Goal: Information Seeking & Learning: Learn about a topic

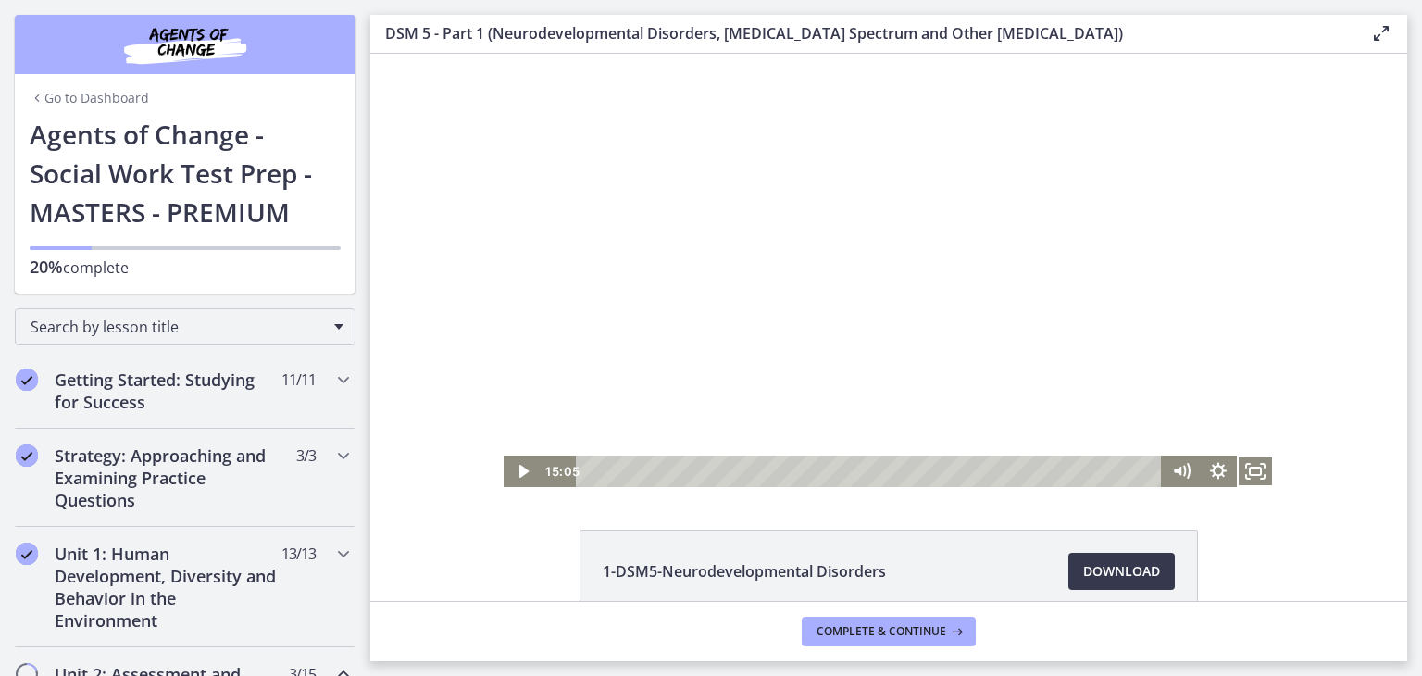
scroll to position [484, 0]
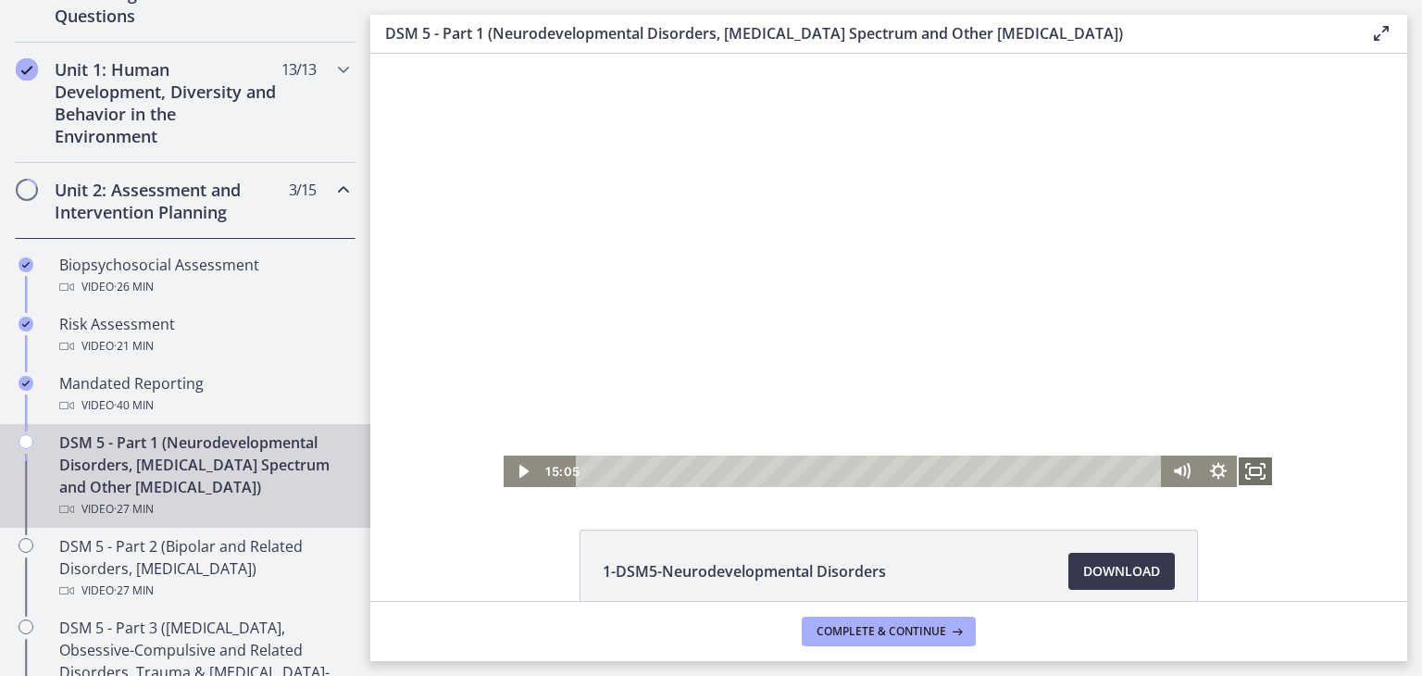
click at [1242, 474] on icon "Fullscreen" at bounding box center [1255, 471] width 37 height 31
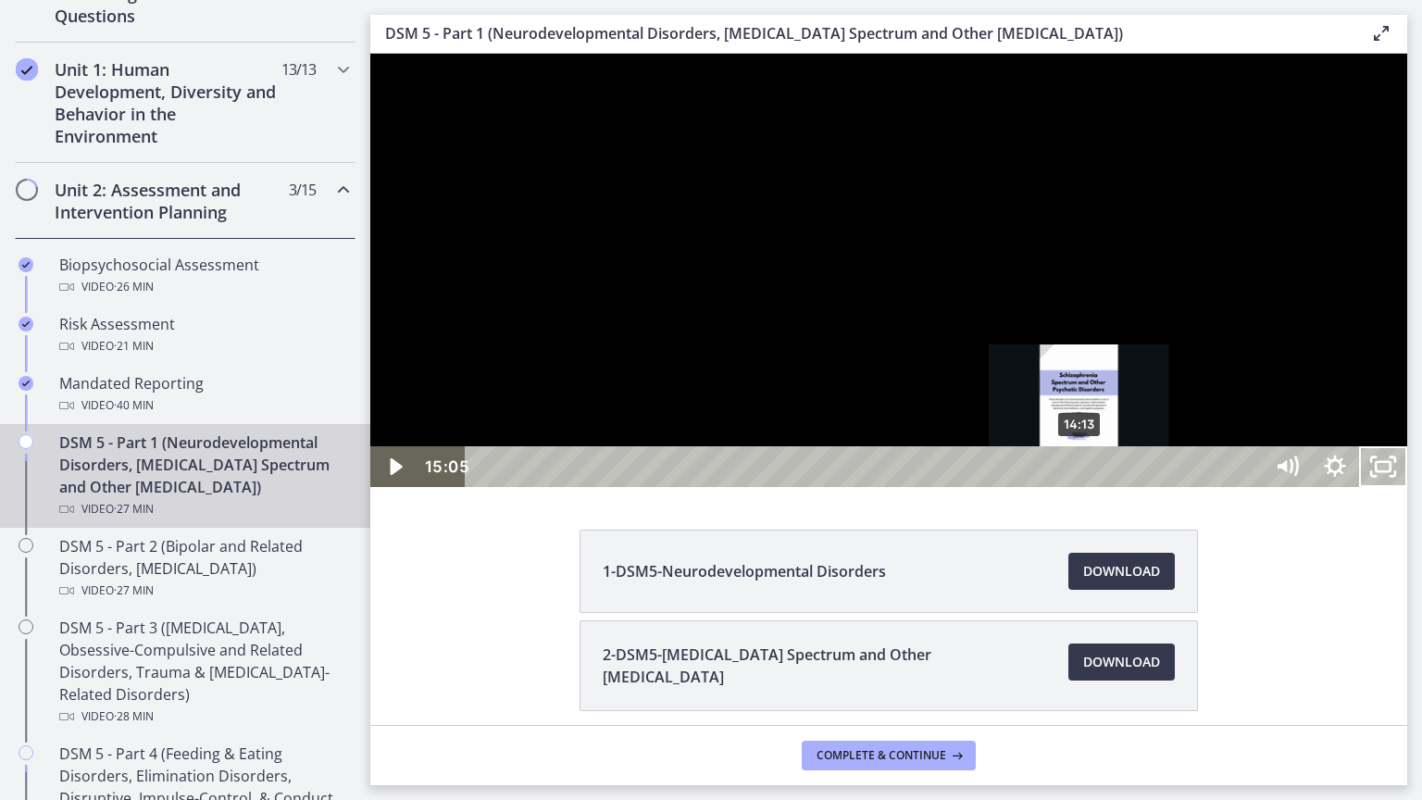
click at [1080, 487] on div "14:13" at bounding box center [866, 466] width 768 height 41
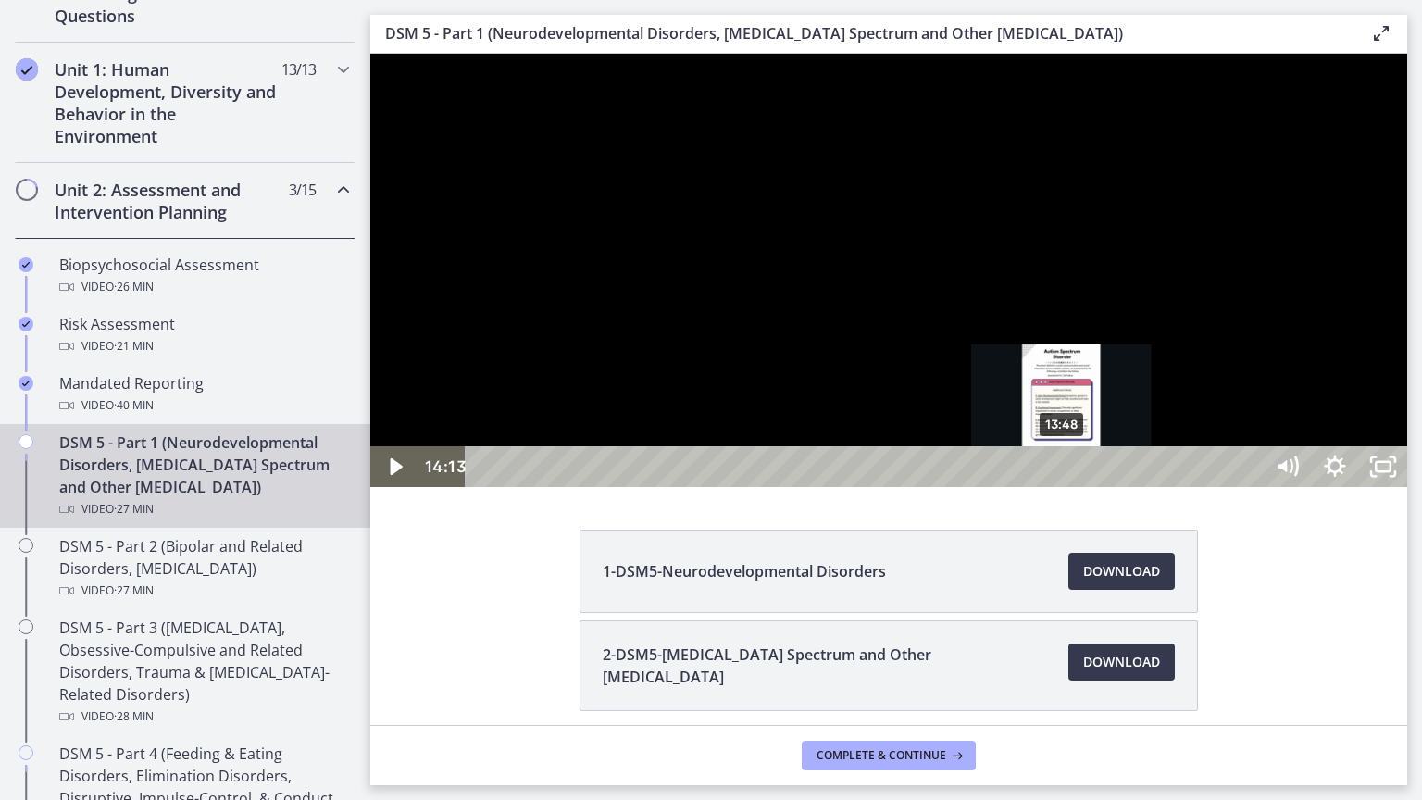
click at [1063, 487] on div "13:48" at bounding box center [866, 466] width 768 height 41
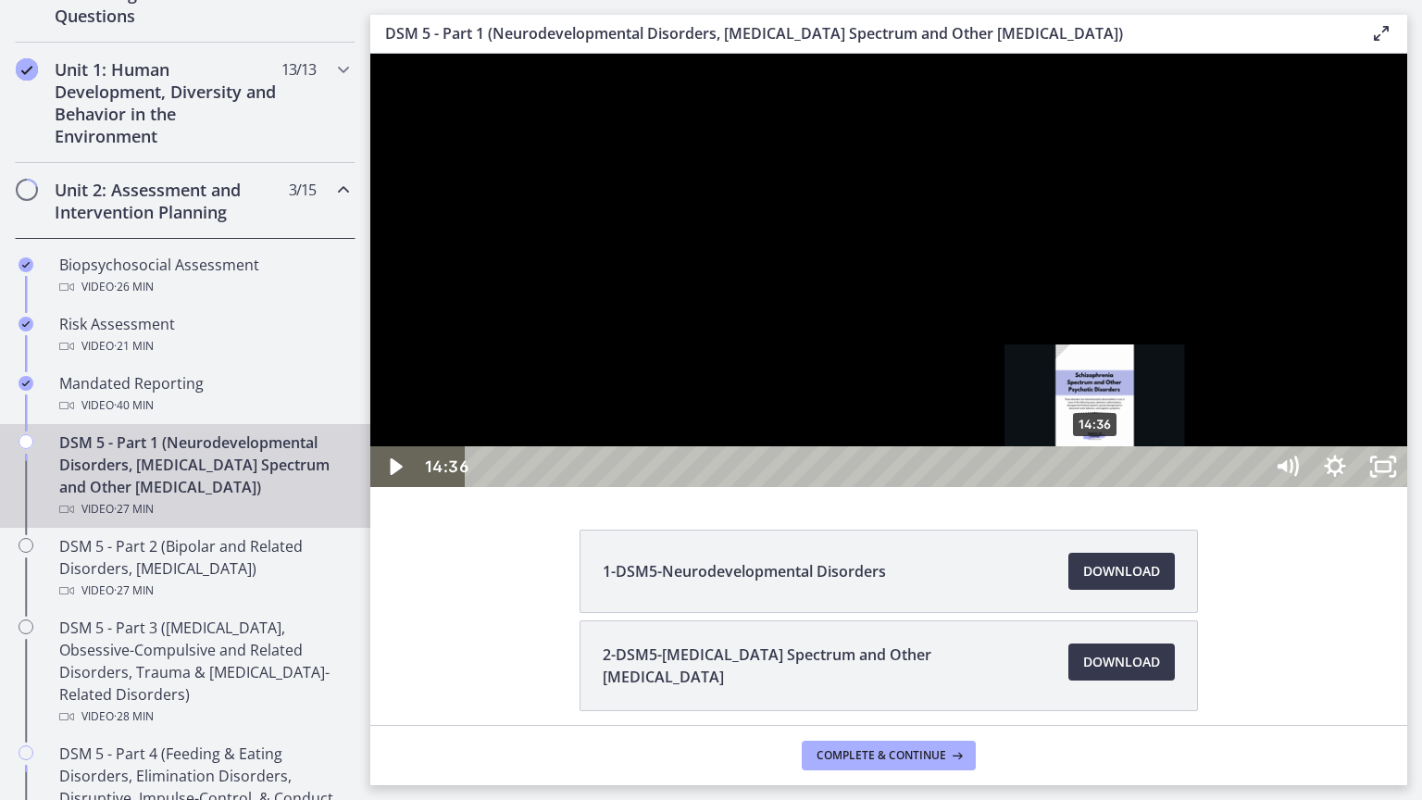
click at [1096, 487] on div "14:36" at bounding box center [866, 466] width 768 height 41
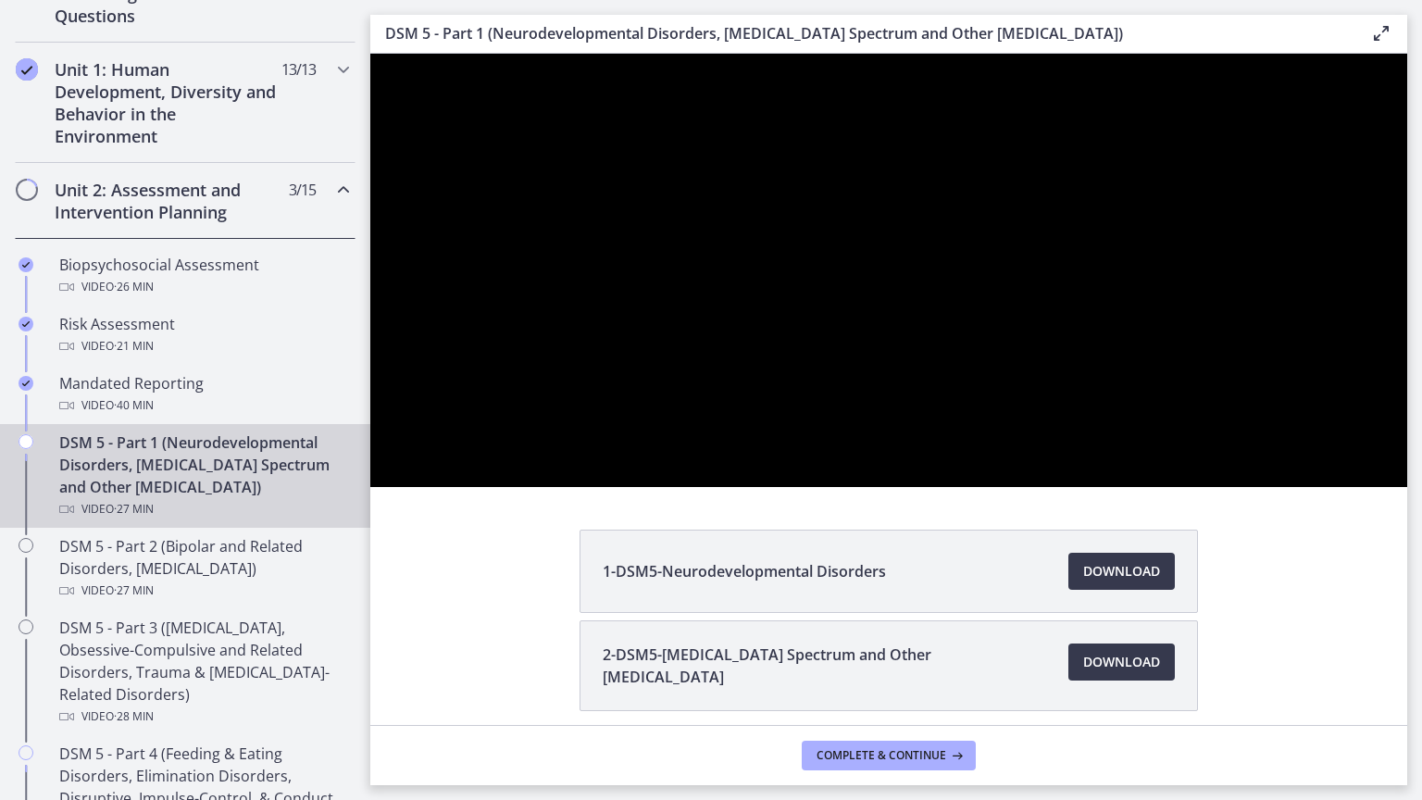
click at [793, 402] on div at bounding box center [888, 270] width 1037 height 433
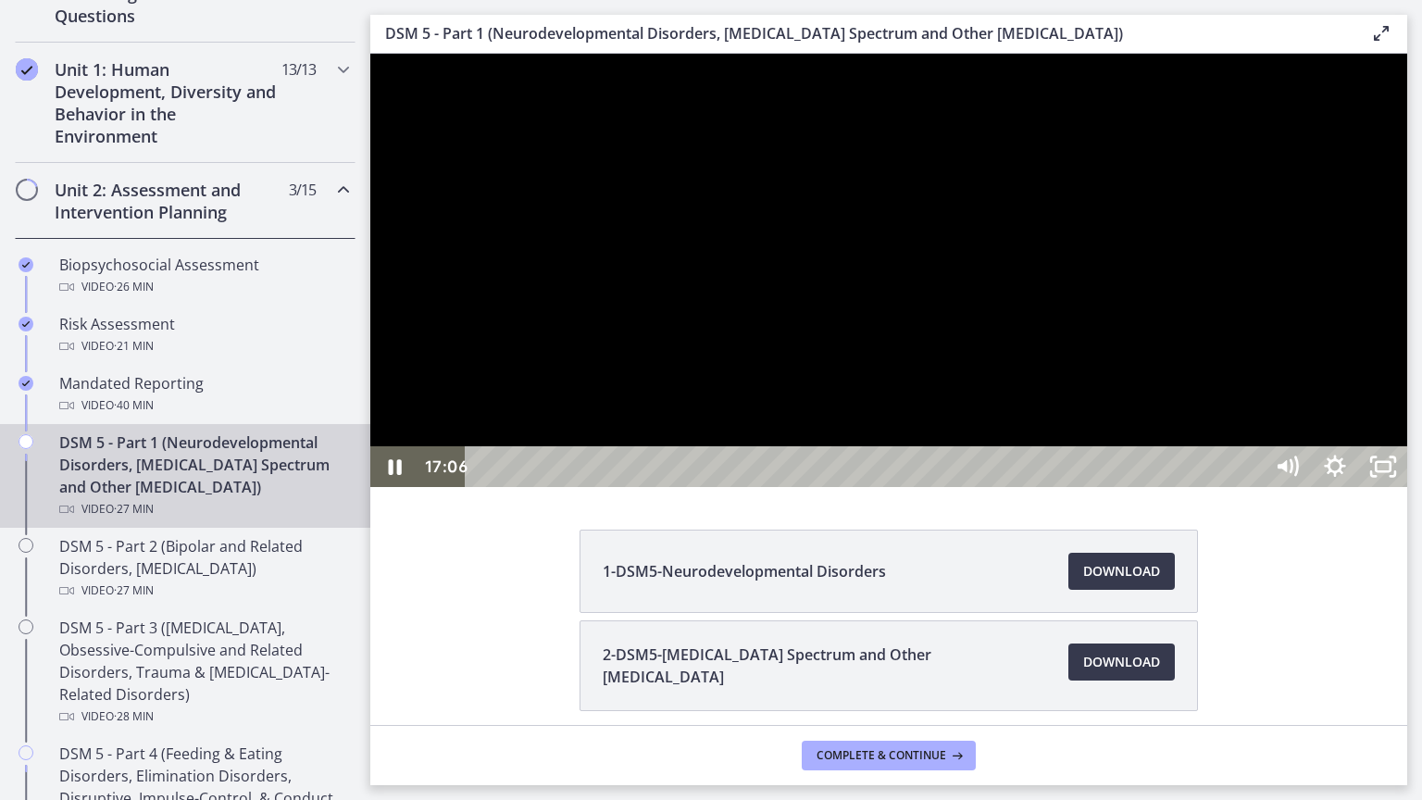
click at [958, 369] on div at bounding box center [888, 270] width 1037 height 433
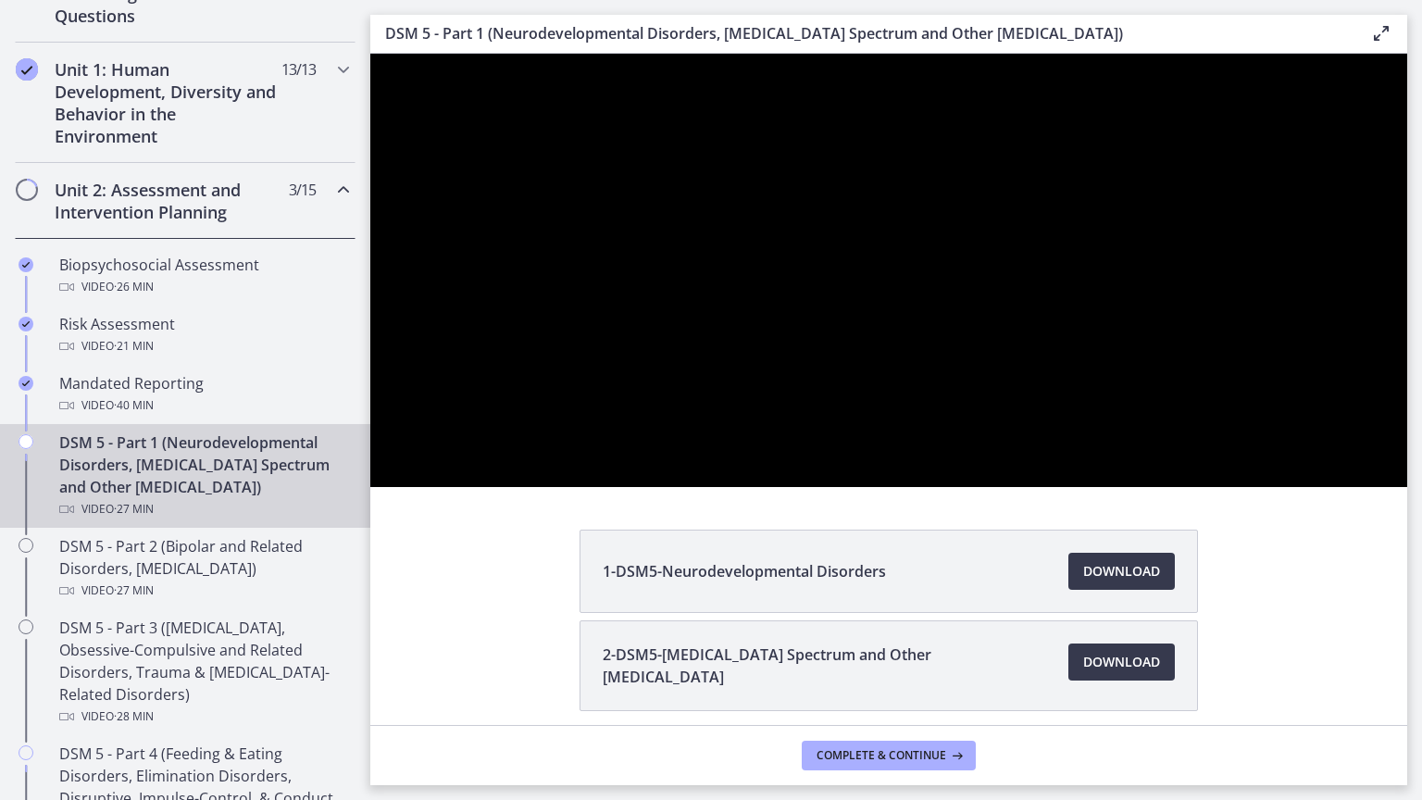
click at [608, 173] on div at bounding box center [888, 270] width 1037 height 433
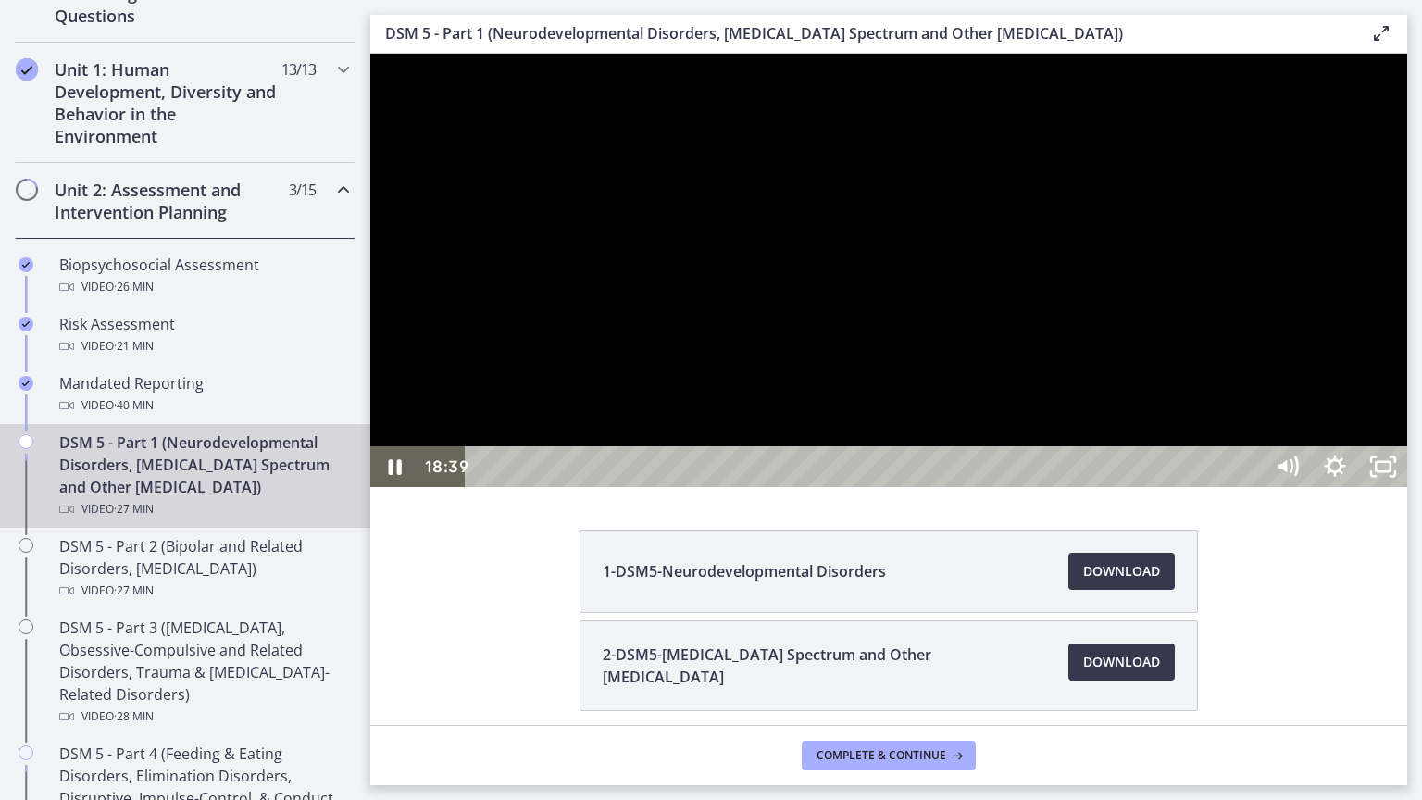
click at [1407, 401] on div at bounding box center [888, 270] width 1037 height 433
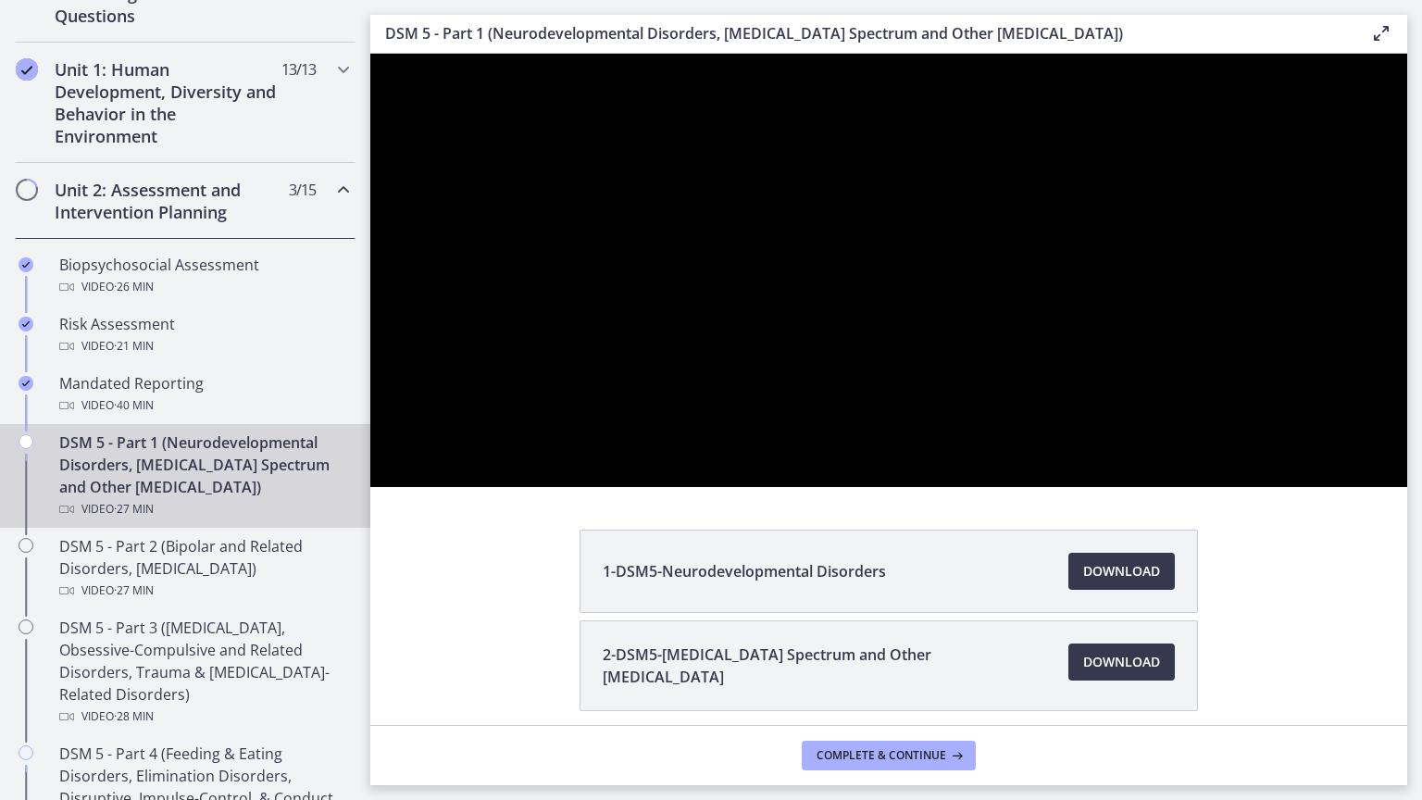
drag, startPoint x: 1692, startPoint y: 351, endPoint x: 1681, endPoint y: 305, distance: 47.6
click at [1407, 305] on div at bounding box center [888, 270] width 1037 height 433
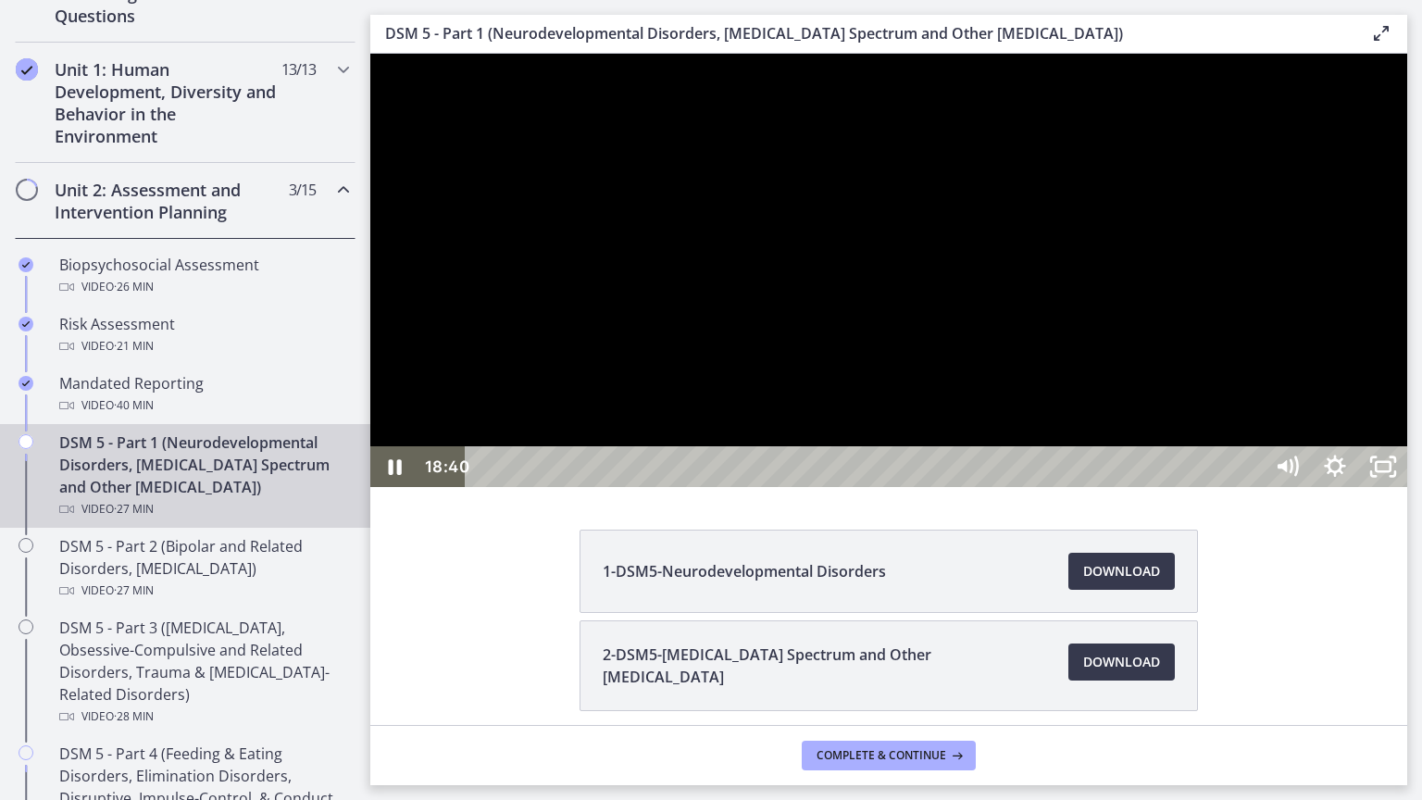
click at [1407, 305] on div at bounding box center [888, 270] width 1037 height 433
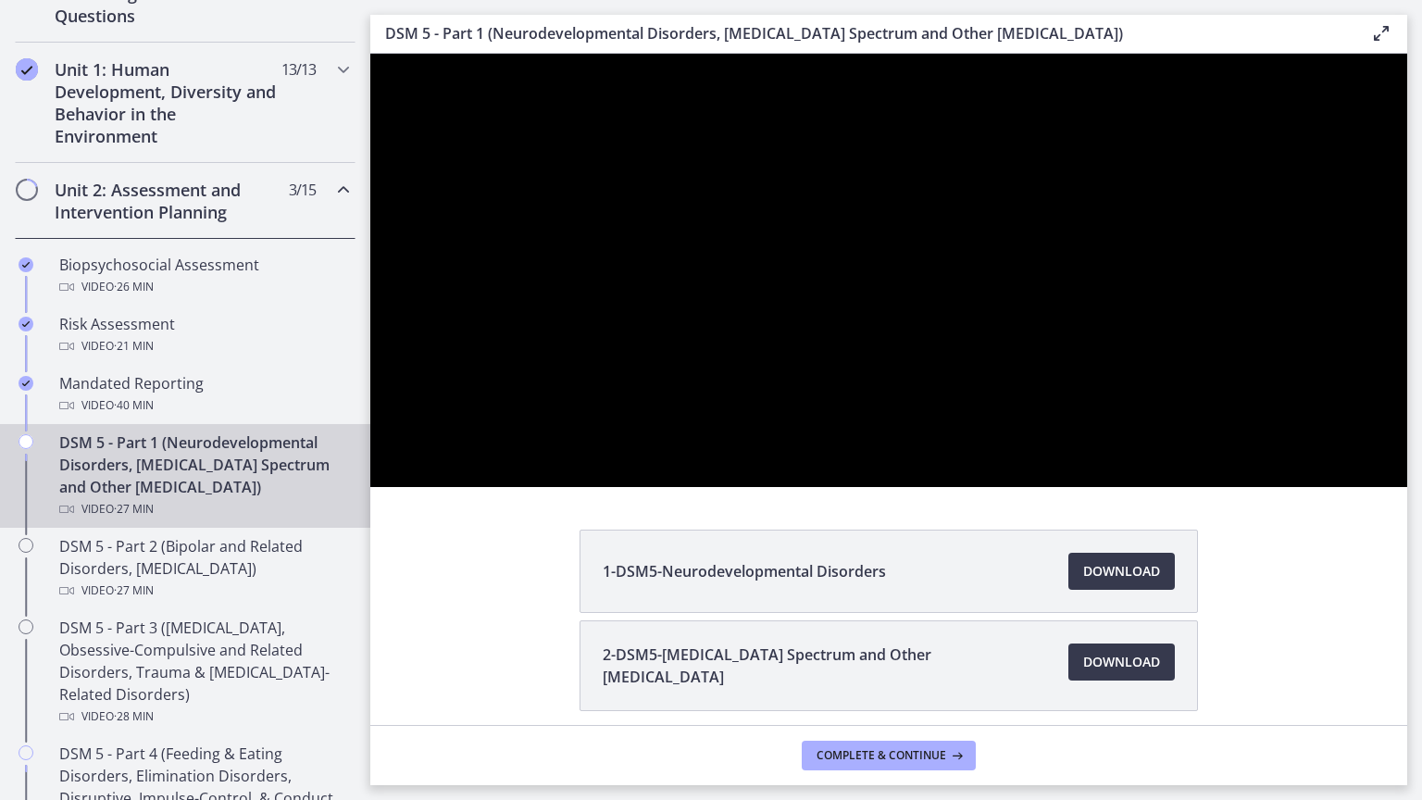
click at [1407, 305] on div at bounding box center [888, 270] width 1037 height 433
click at [1407, 122] on div at bounding box center [888, 270] width 1037 height 433
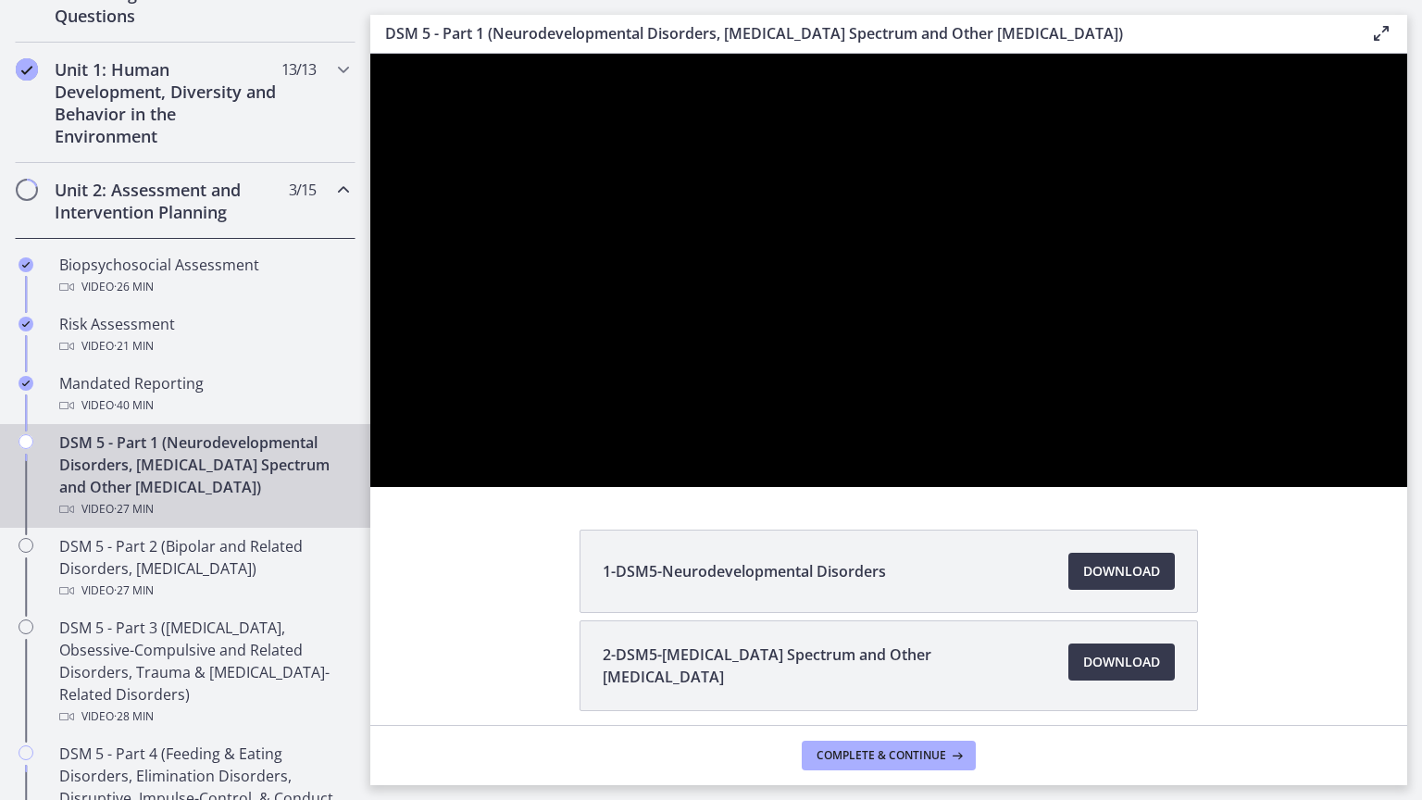
click at [1407, 122] on div at bounding box center [888, 270] width 1037 height 433
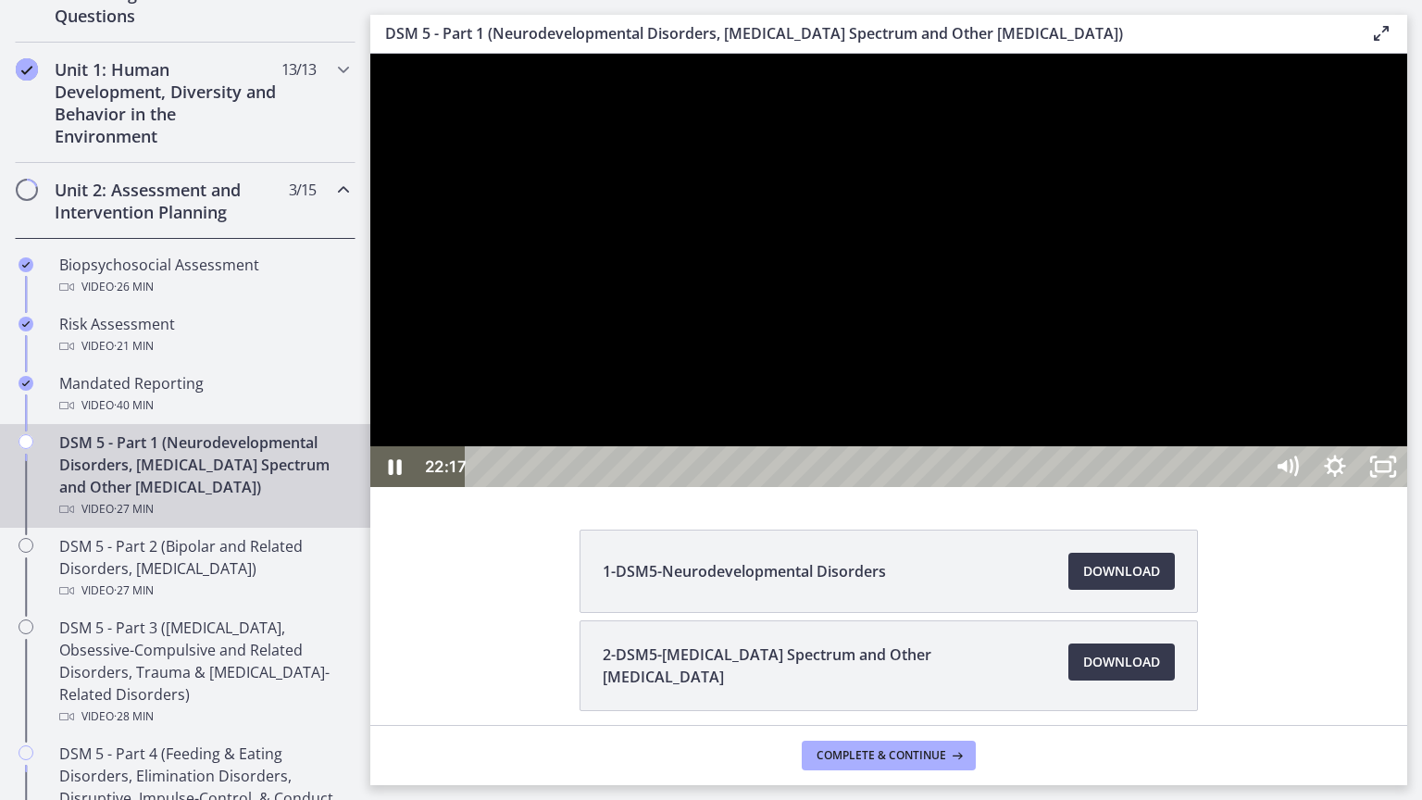
click at [1407, 122] on div at bounding box center [888, 270] width 1037 height 433
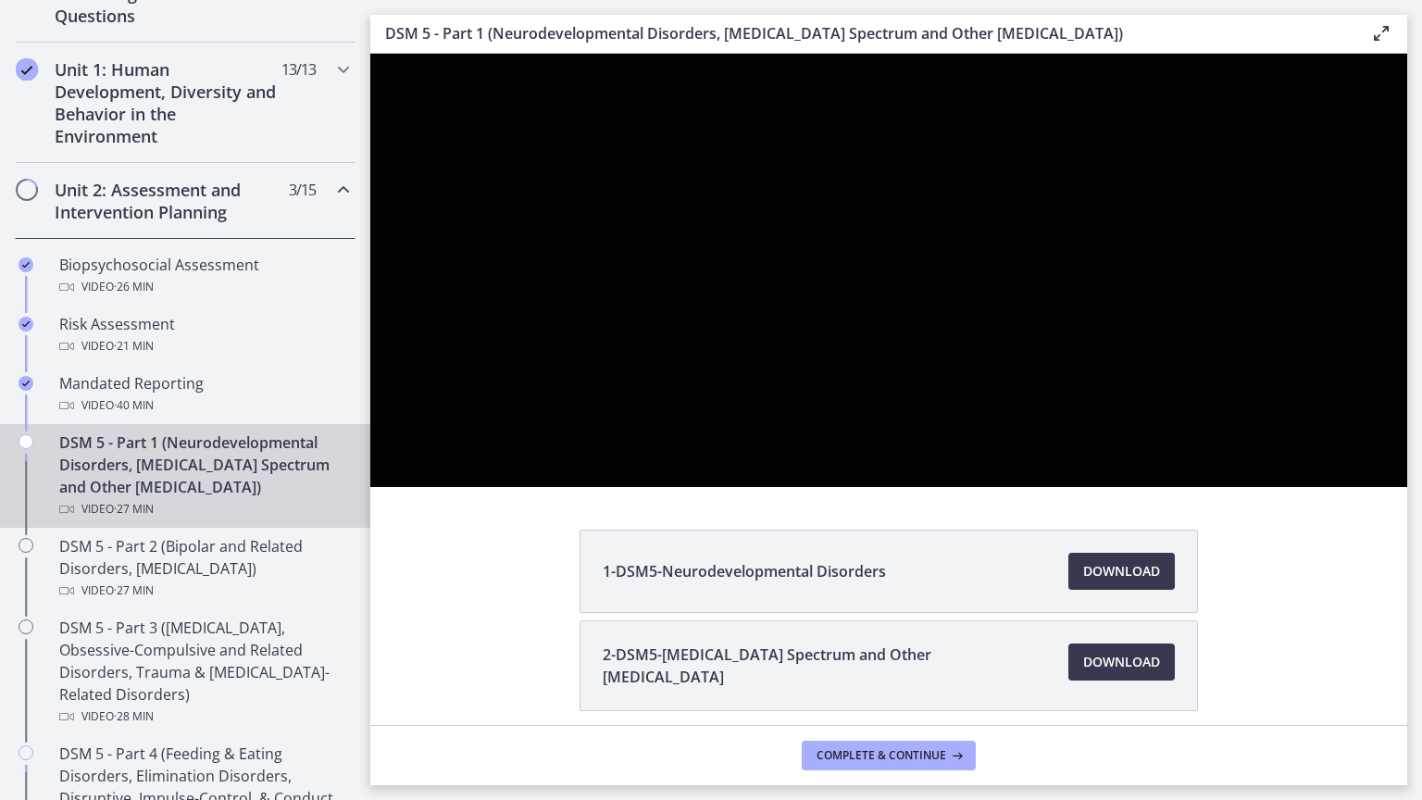
click at [1407, 487] on div at bounding box center [888, 270] width 1037 height 433
click at [1384, 487] on div at bounding box center [888, 270] width 1037 height 433
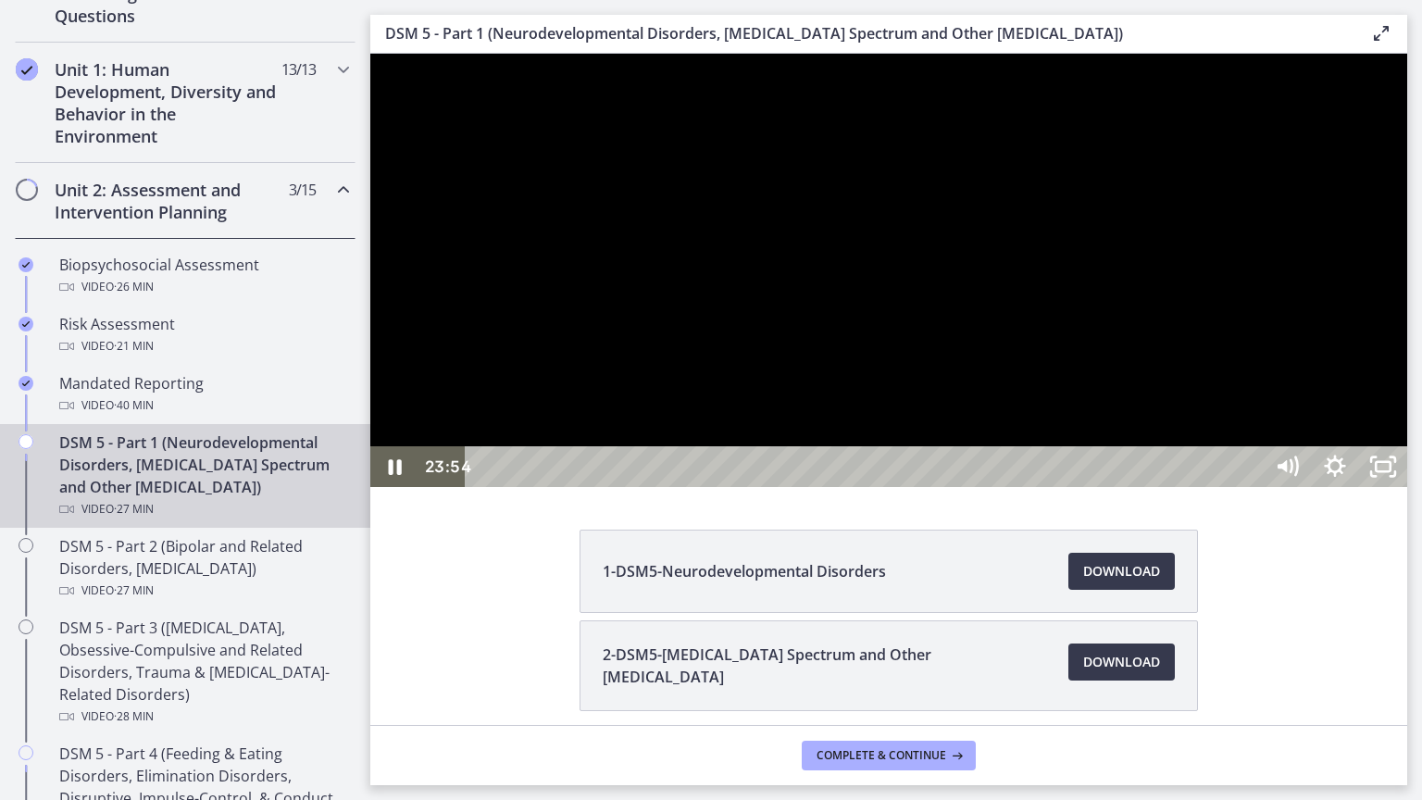
click at [1407, 487] on div at bounding box center [888, 270] width 1037 height 433
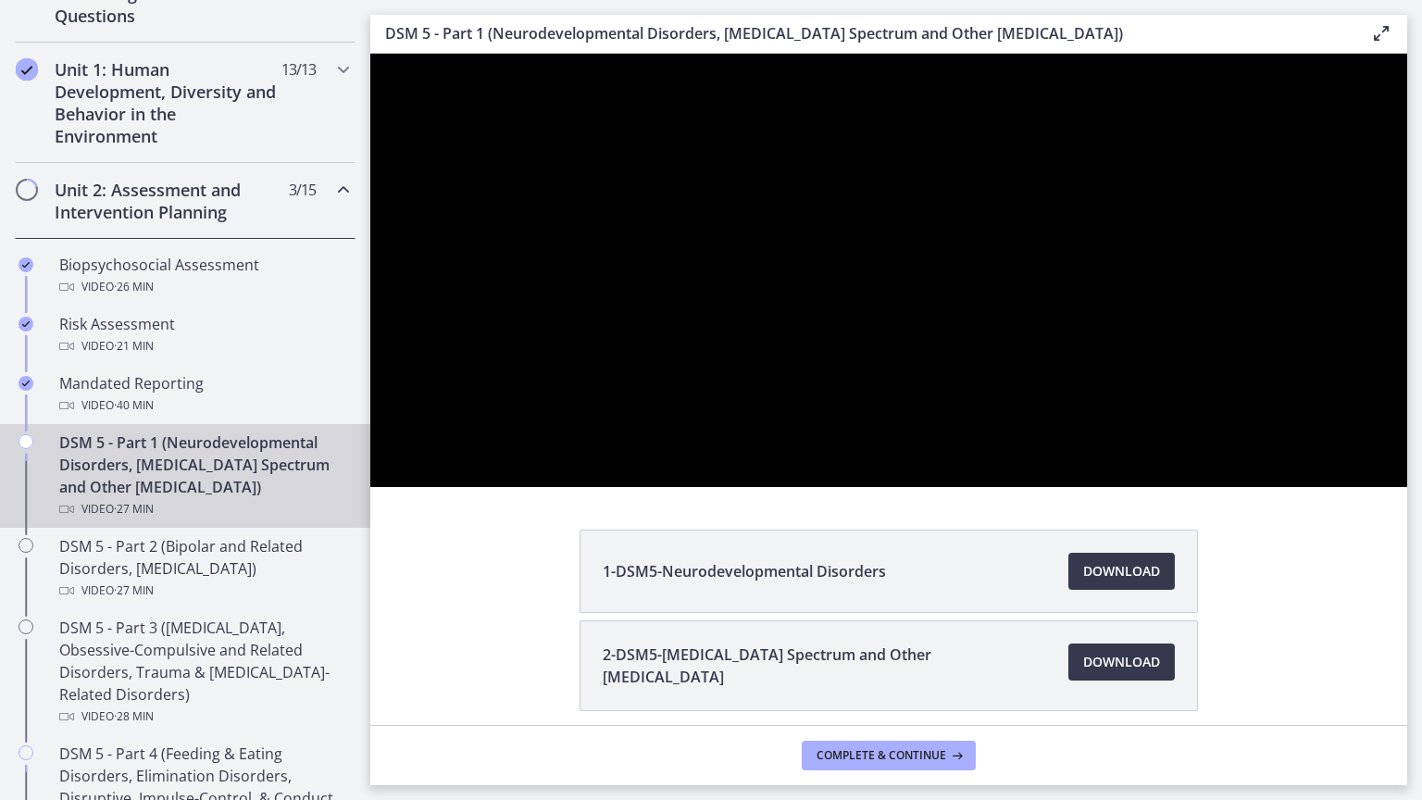
click at [1407, 487] on div at bounding box center [888, 270] width 1037 height 433
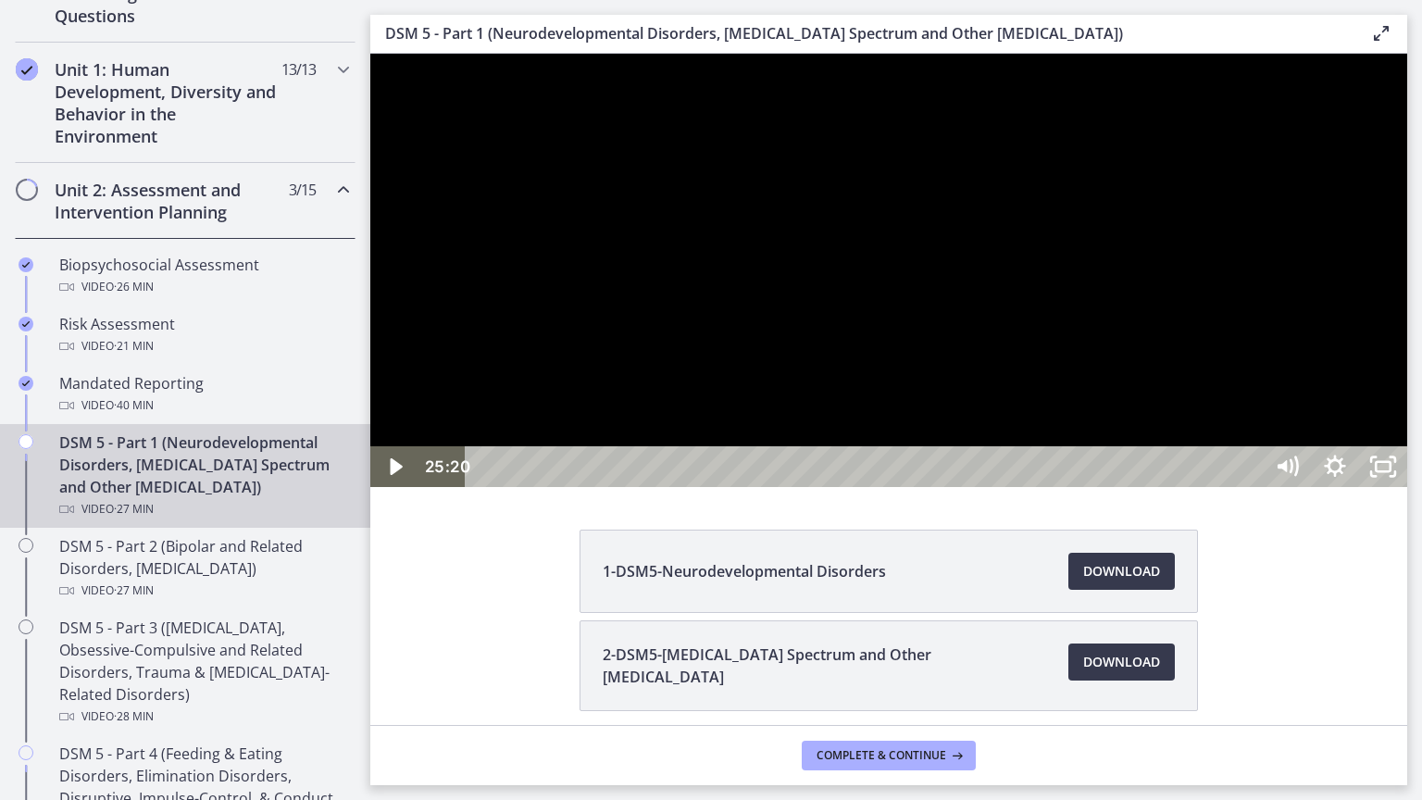
click at [1407, 487] on div at bounding box center [888, 270] width 1037 height 433
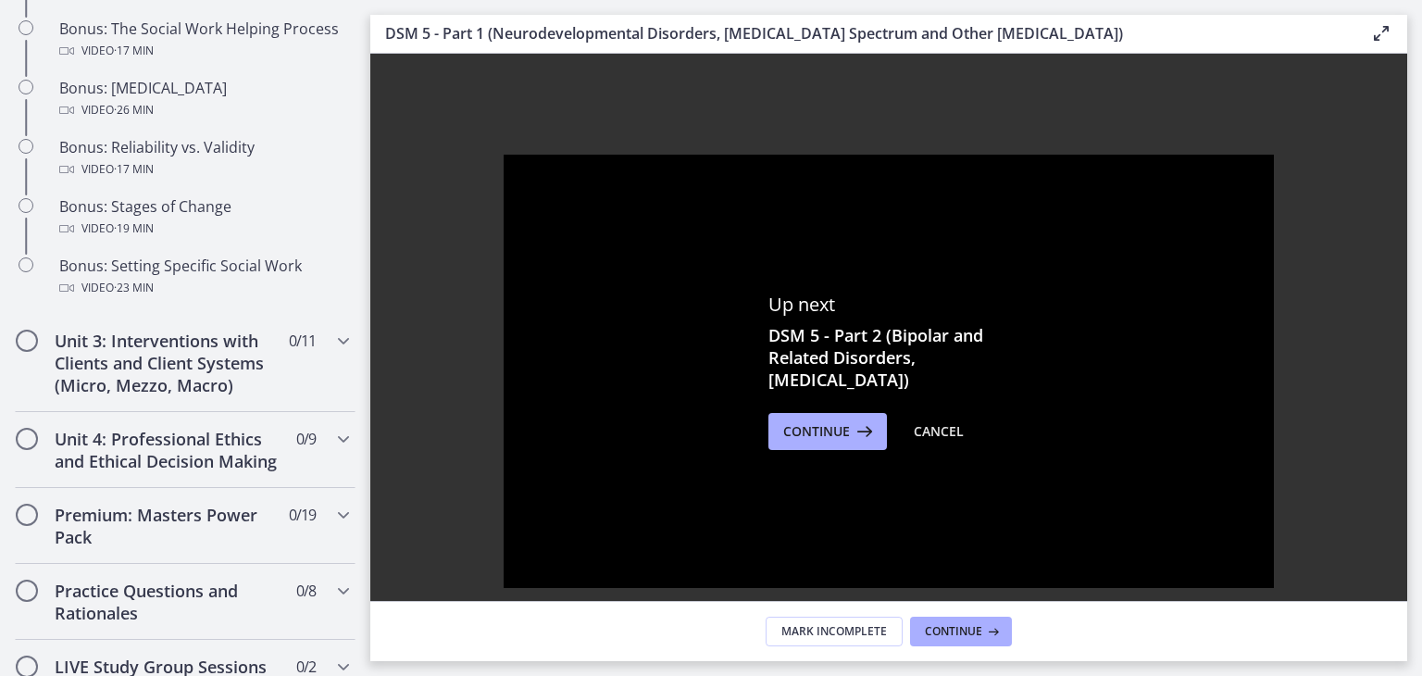
scroll to position [0, 0]
